Goal: Task Accomplishment & Management: Manage account settings

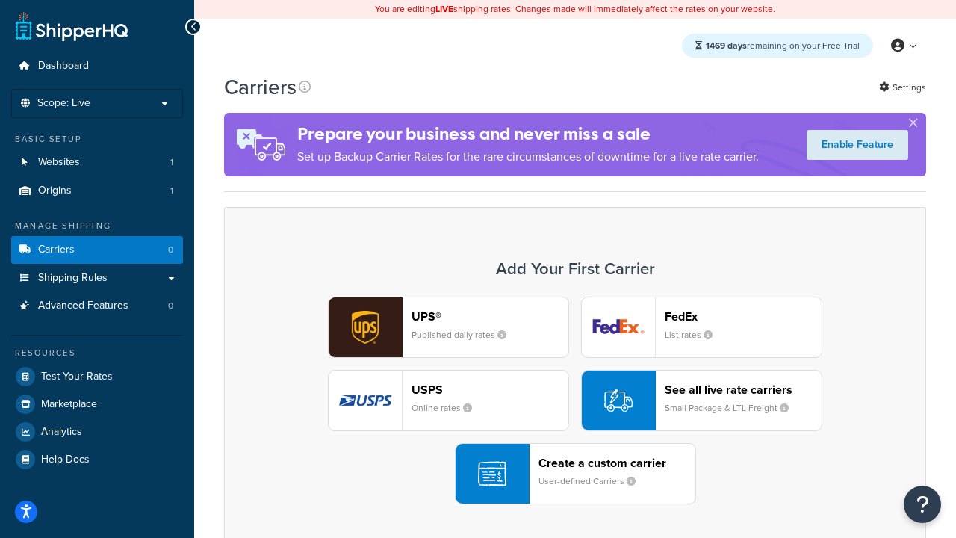
click at [575, 400] on div "UPS® Published daily rates FedEx List rates USPS Online rates See all live rate…" at bounding box center [575, 401] width 671 height 208
click at [743, 316] on header "FedEx" at bounding box center [743, 316] width 157 height 14
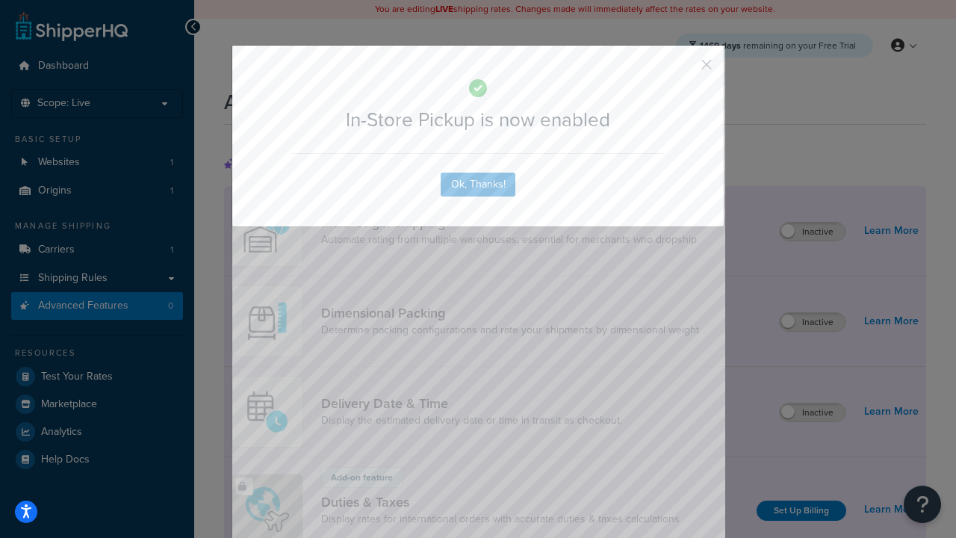
scroll to position [484, 0]
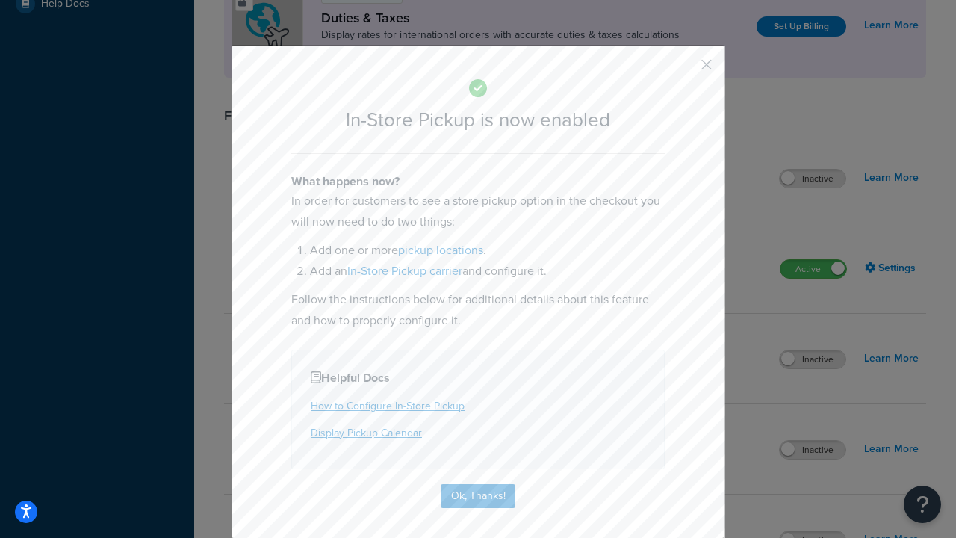
click at [684, 69] on button "button" at bounding box center [685, 70] width 4 height 4
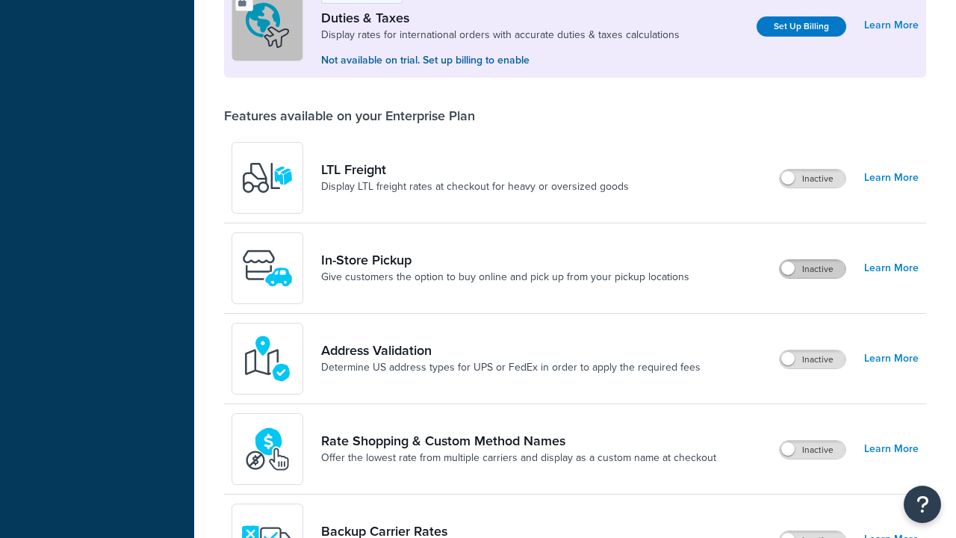
scroll to position [456, 0]
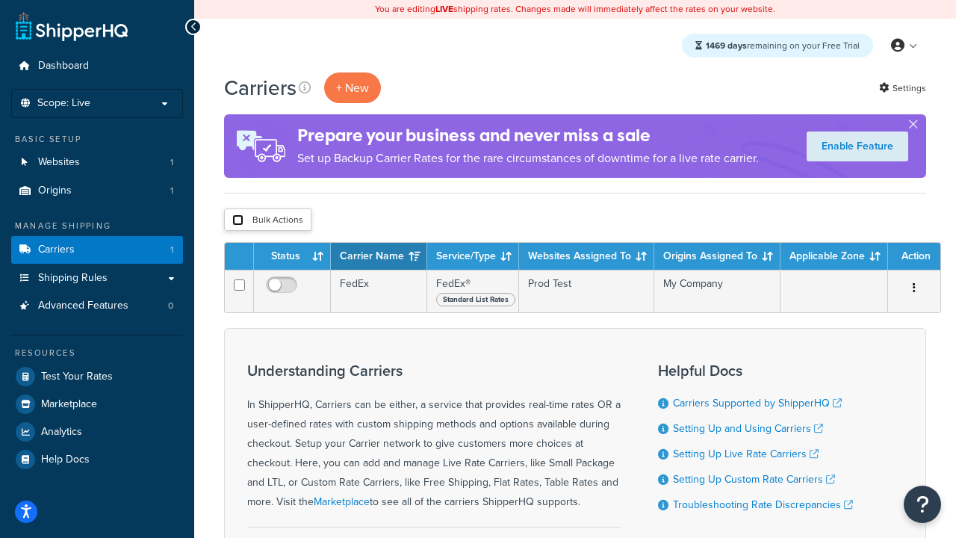
click at [238, 220] on input "checkbox" at bounding box center [237, 219] width 11 height 11
checkbox input "true"
click at [0, 0] on button "Delete" at bounding box center [0, 0] width 0 height 0
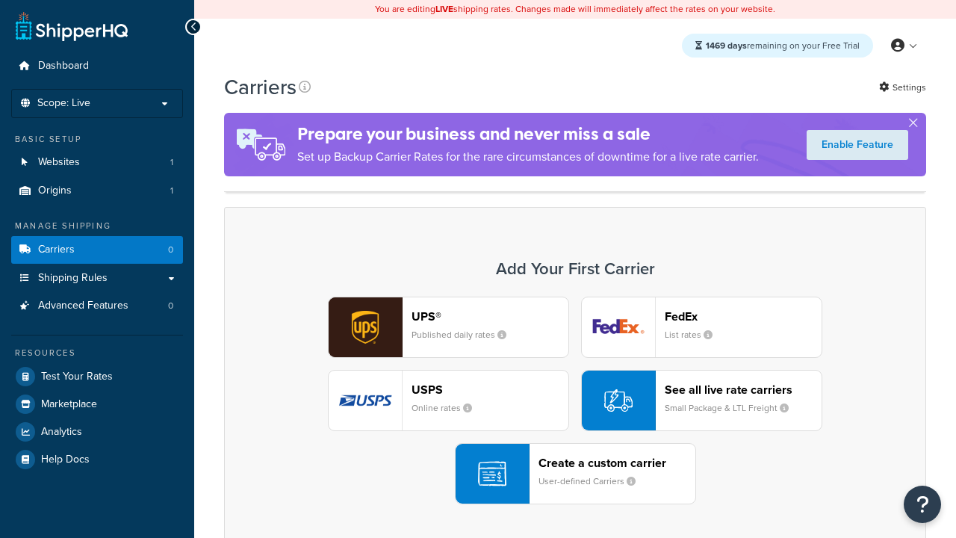
click at [743, 309] on header "FedEx" at bounding box center [743, 316] width 157 height 14
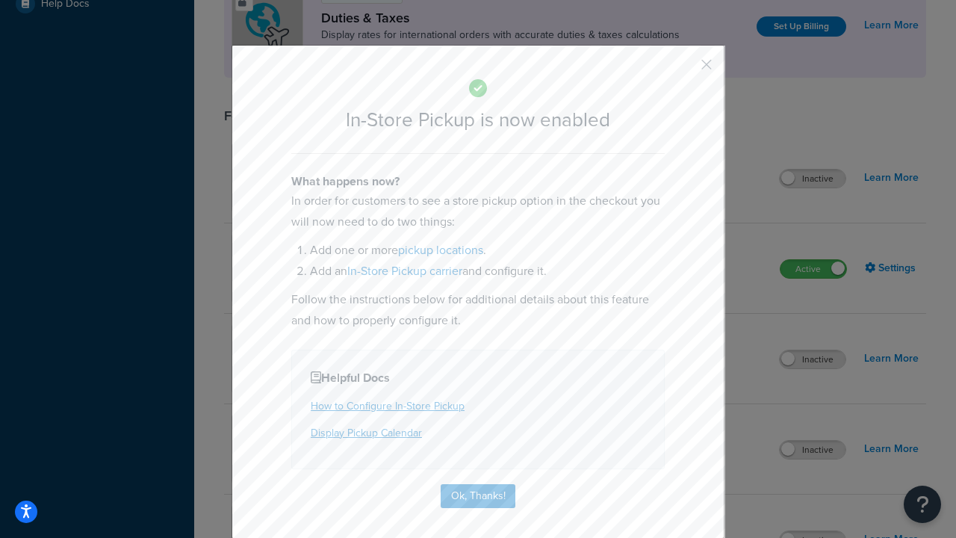
click at [684, 69] on button "button" at bounding box center [685, 70] width 4 height 4
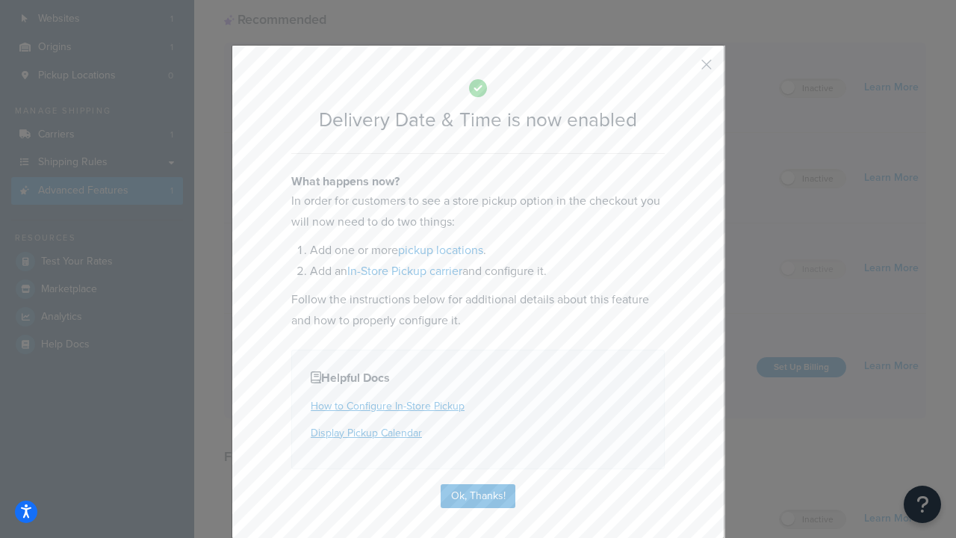
click at [684, 69] on button "button" at bounding box center [685, 70] width 4 height 4
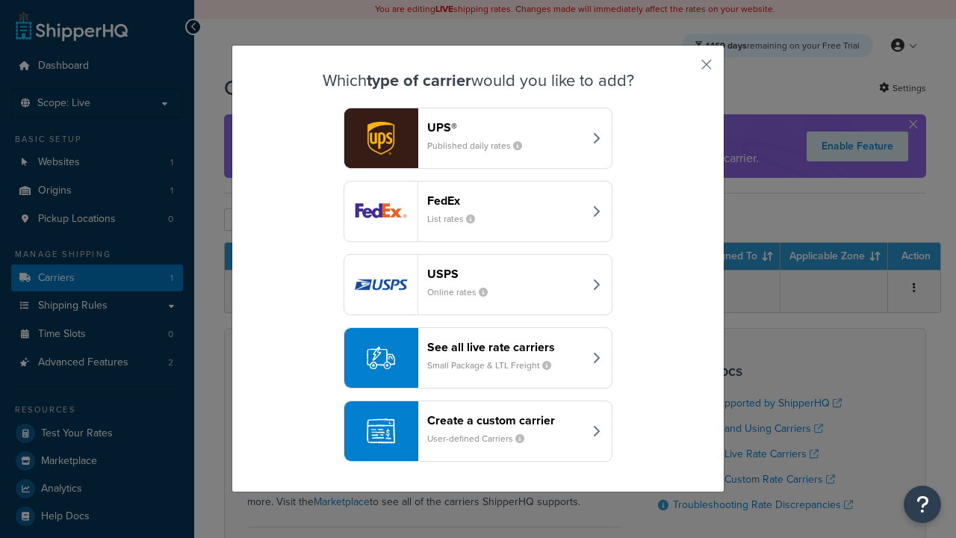
click at [478, 431] on div "Create a custom carrier User-defined Carriers" at bounding box center [505, 431] width 156 height 36
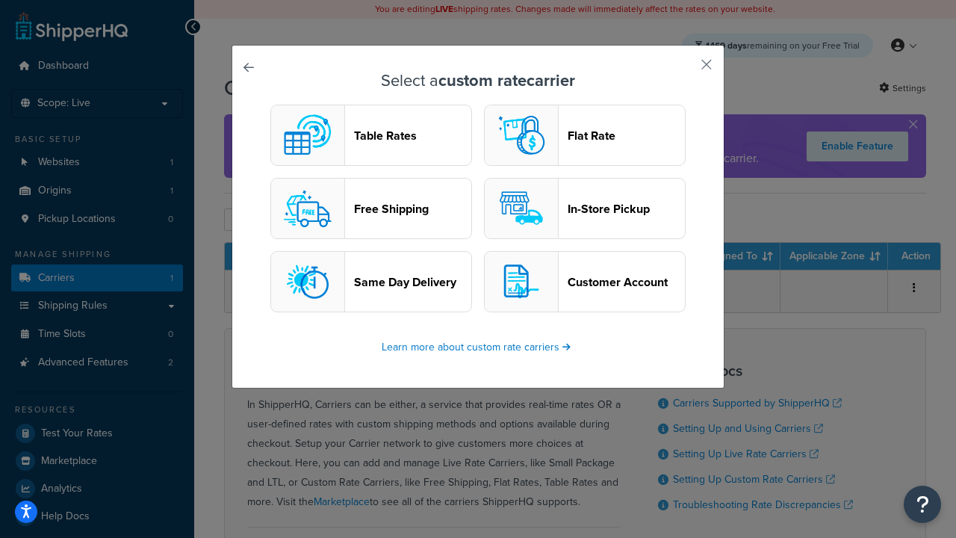
click at [585, 208] on header "In-Store Pickup" at bounding box center [626, 209] width 117 height 14
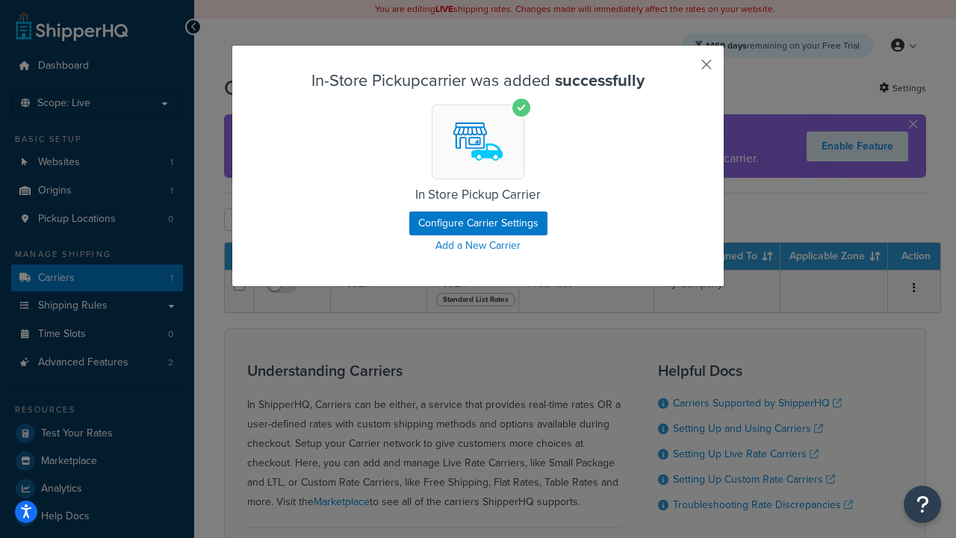
click at [684, 69] on button "button" at bounding box center [685, 70] width 4 height 4
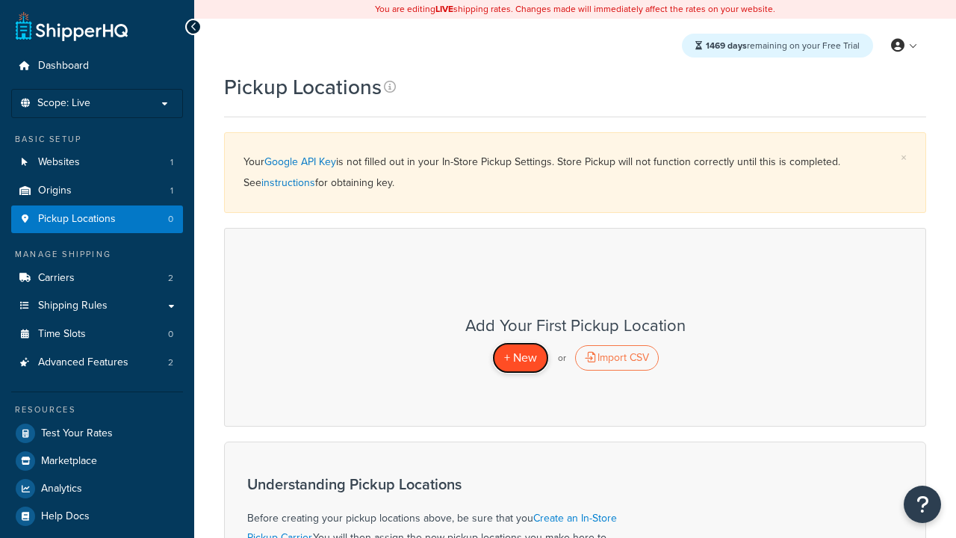
click at [520, 357] on span "+ New" at bounding box center [520, 357] width 33 height 17
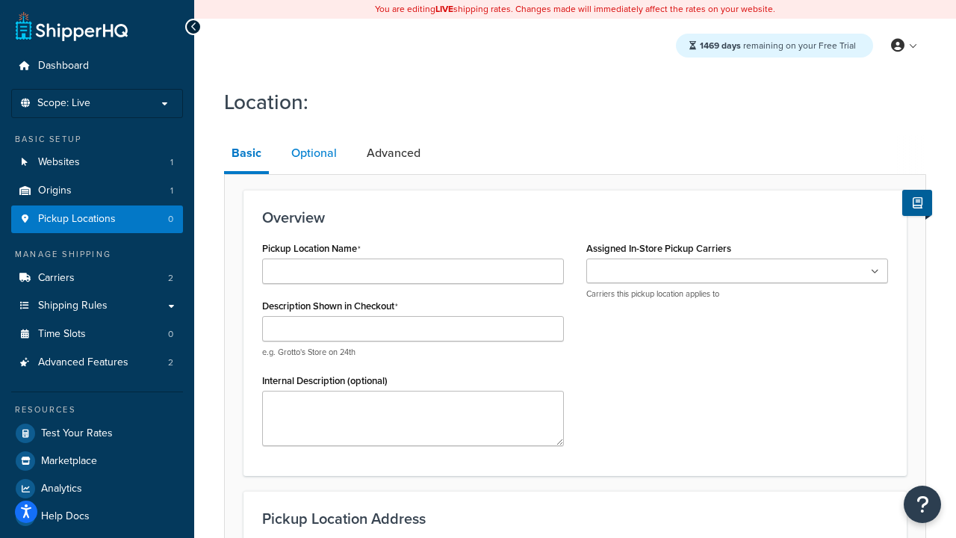
click at [314, 153] on link "Optional" at bounding box center [314, 153] width 60 height 36
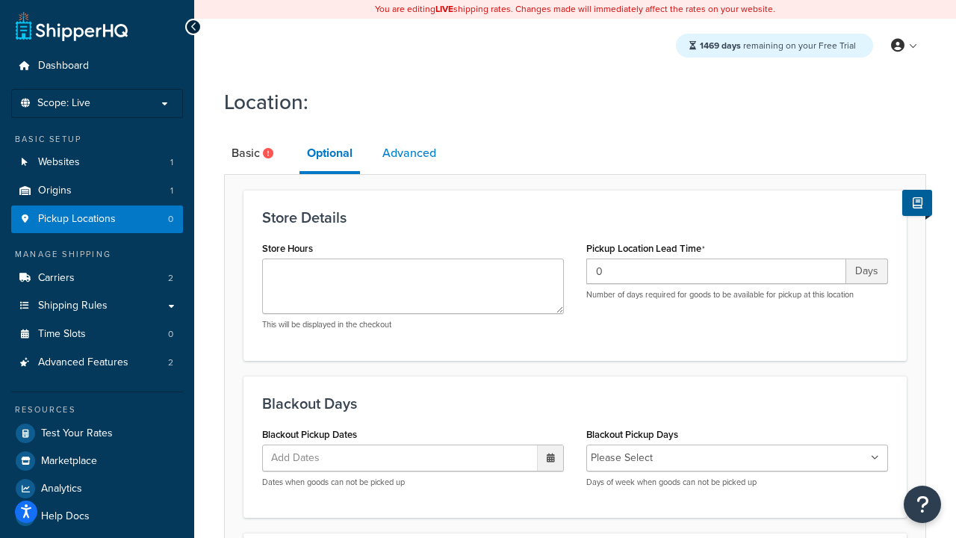
click at [409, 153] on link "Advanced" at bounding box center [409, 153] width 69 height 36
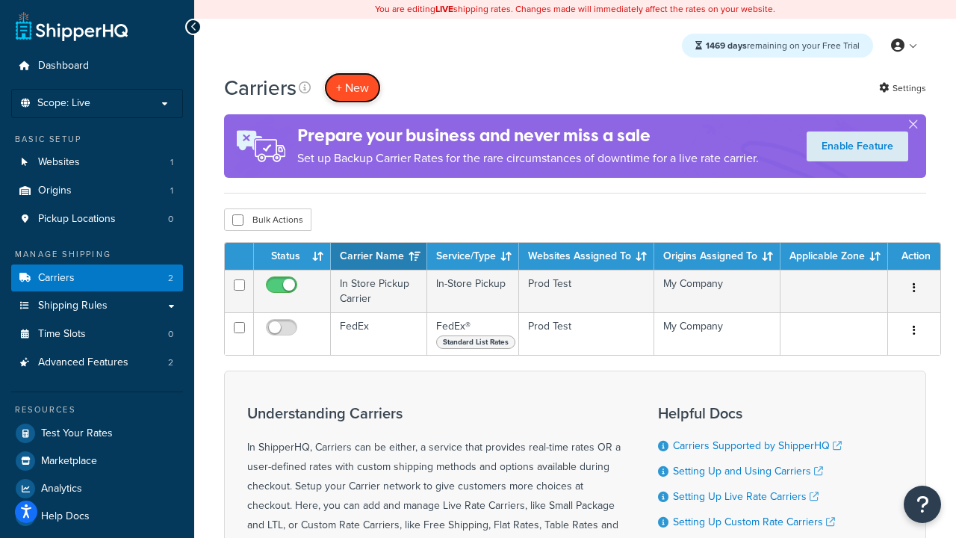
click at [353, 87] on button "+ New" at bounding box center [352, 87] width 57 height 31
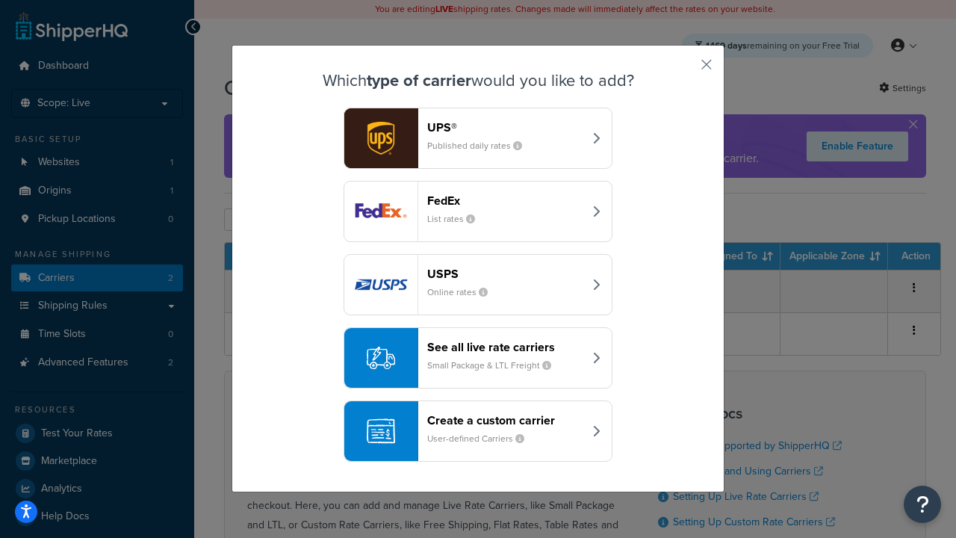
click at [478, 431] on div "Create a custom carrier User-defined Carriers" at bounding box center [505, 431] width 156 height 36
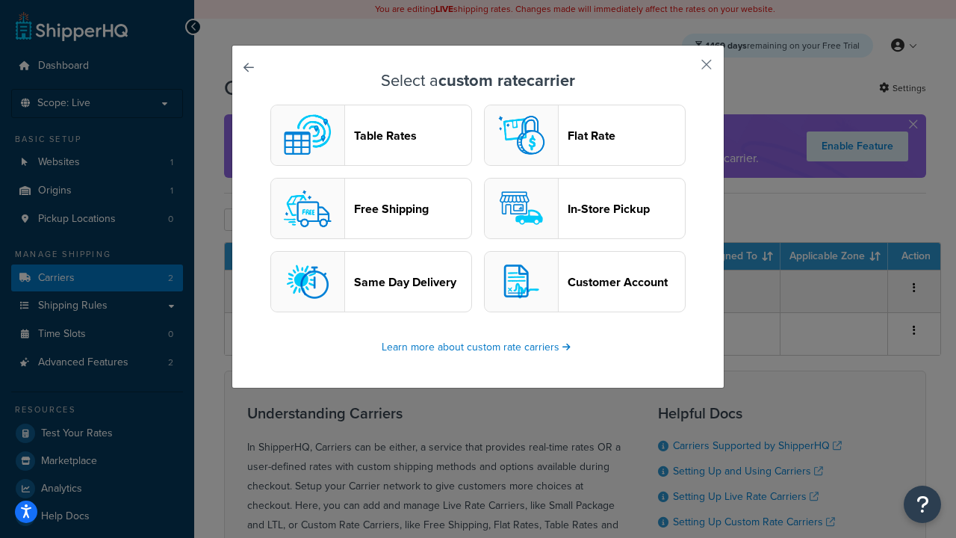
click at [585, 135] on header "Flat Rate" at bounding box center [626, 135] width 117 height 14
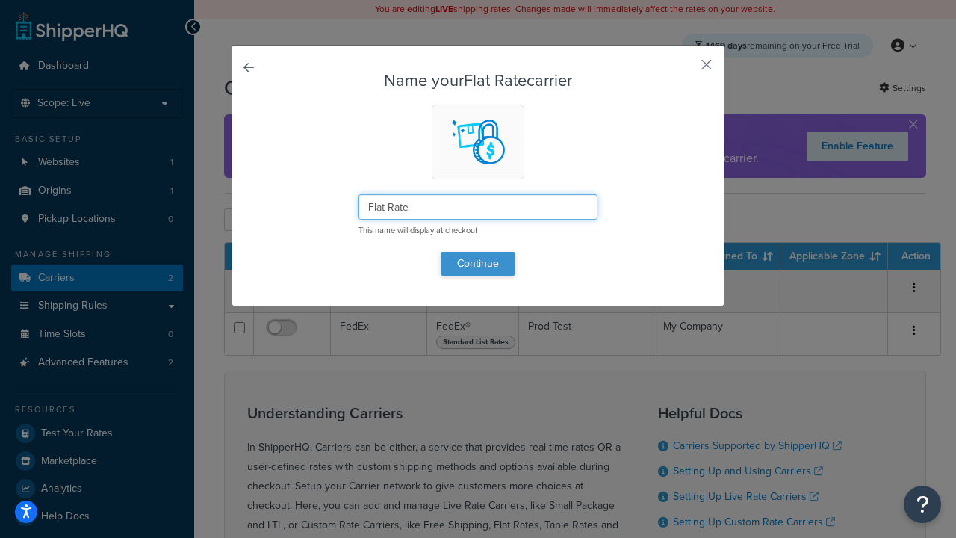
type input "Flat Rate"
click at [478, 263] on button "Continue" at bounding box center [478, 264] width 75 height 24
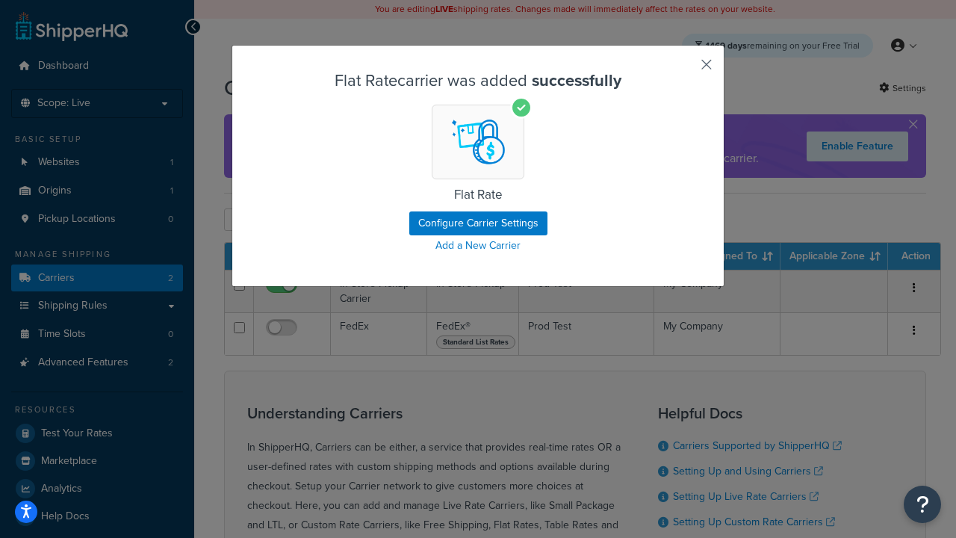
click at [684, 69] on button "button" at bounding box center [685, 70] width 4 height 4
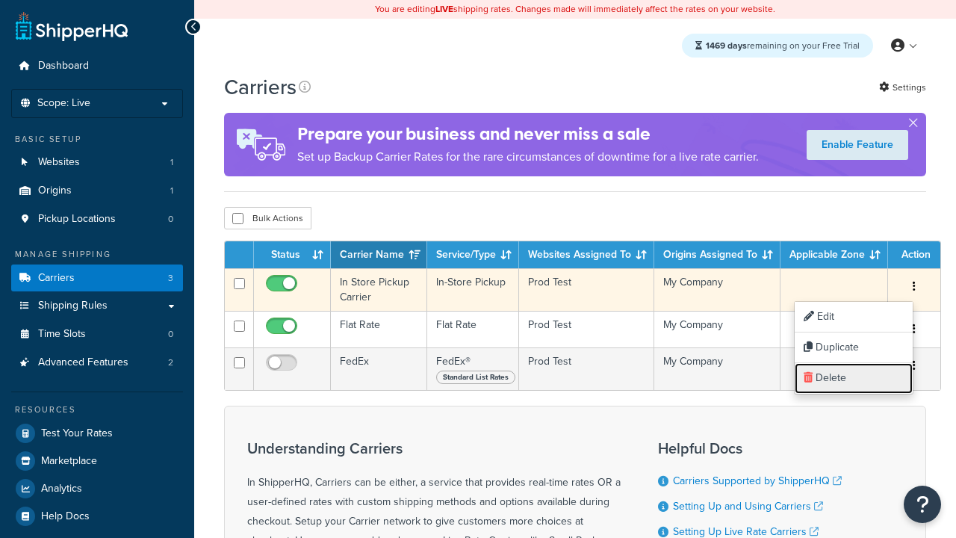
click at [854, 378] on link "Delete" at bounding box center [854, 378] width 118 height 31
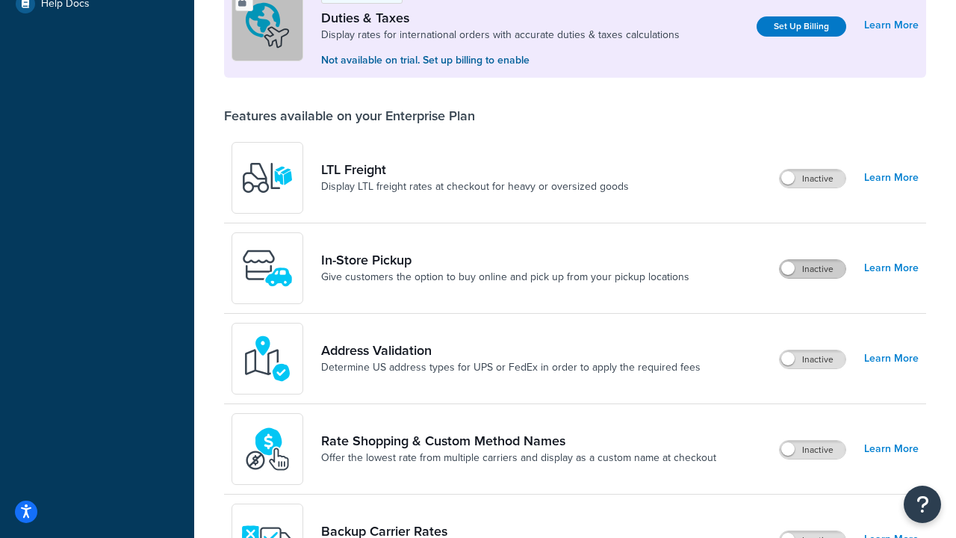
scroll to position [456, 0]
